Goal: Transaction & Acquisition: Download file/media

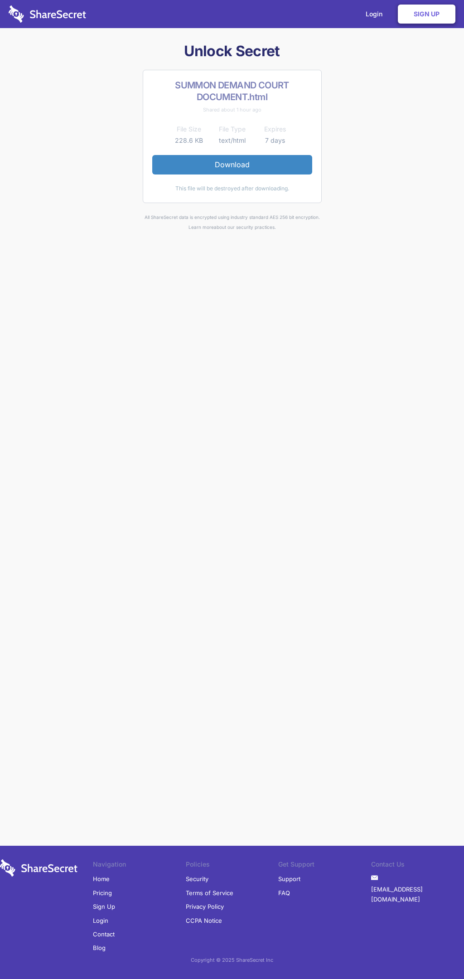
click at [232, 165] on link "Download" at bounding box center [232, 164] width 160 height 19
